Goal: Transaction & Acquisition: Book appointment/travel/reservation

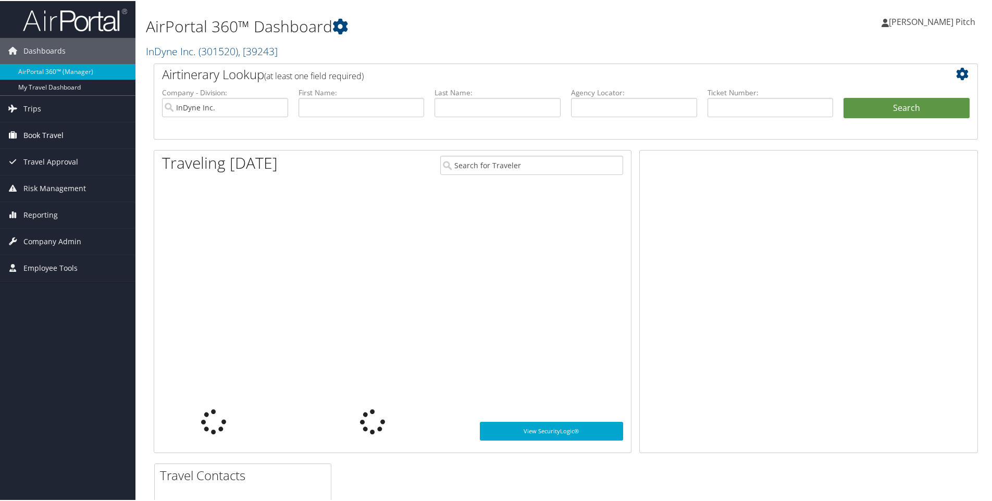
click at [27, 132] on span "Book Travel" at bounding box center [43, 134] width 40 height 26
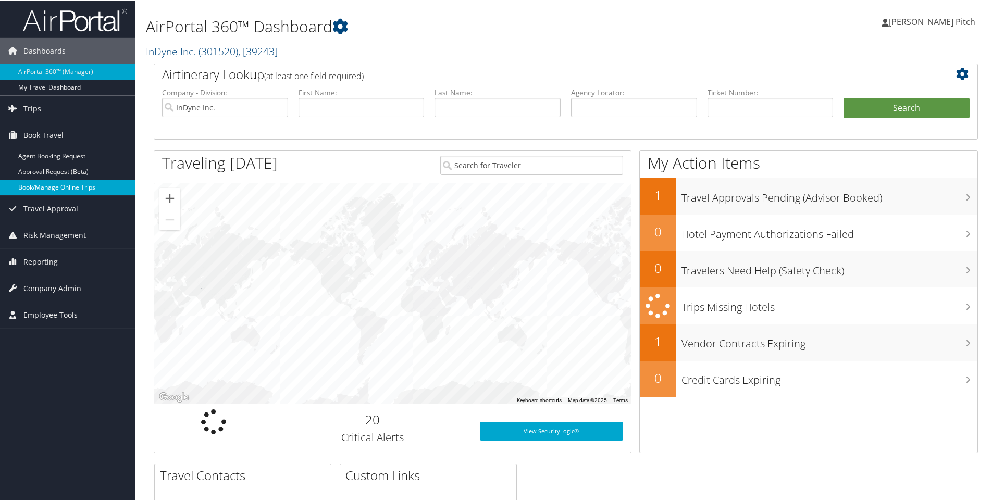
click at [55, 191] on link "Book/Manage Online Trips" at bounding box center [67, 187] width 135 height 16
